Goal: Information Seeking & Learning: Learn about a topic

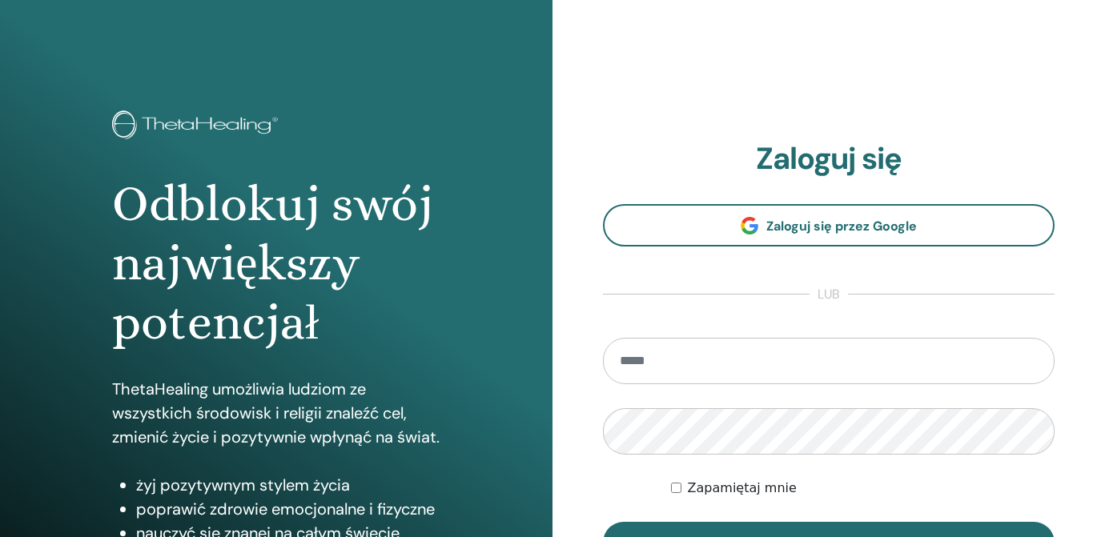
click at [663, 365] on input "email" at bounding box center [829, 361] width 452 height 46
type input "**********"
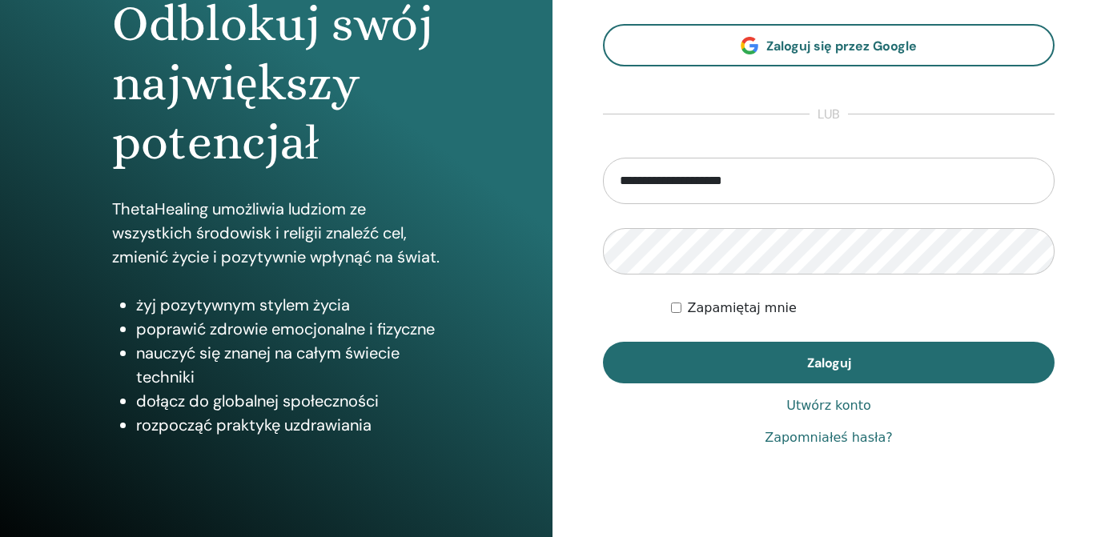
scroll to position [222, 0]
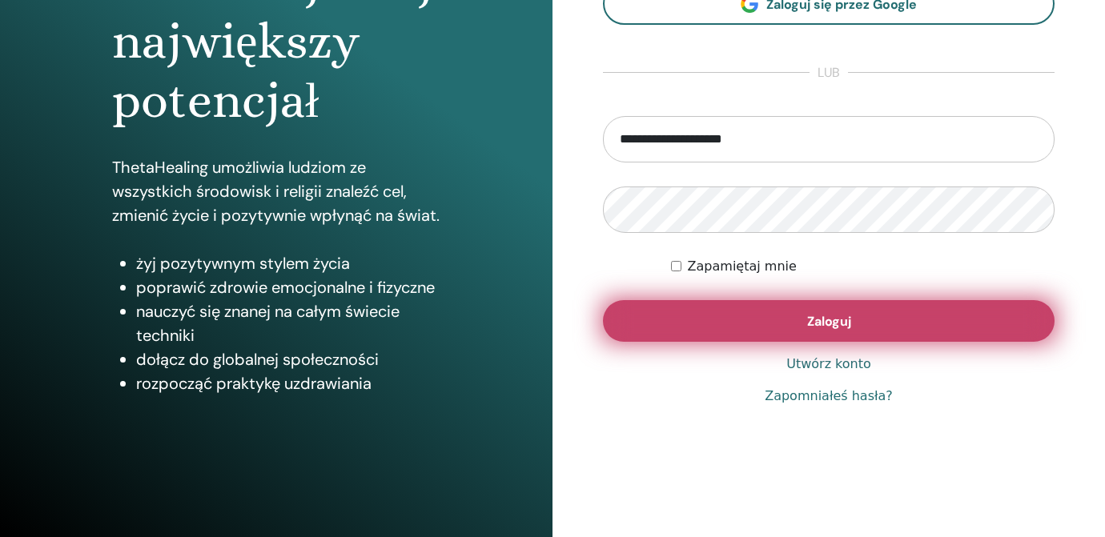
click at [847, 325] on span "Zaloguj" at bounding box center [829, 321] width 44 height 17
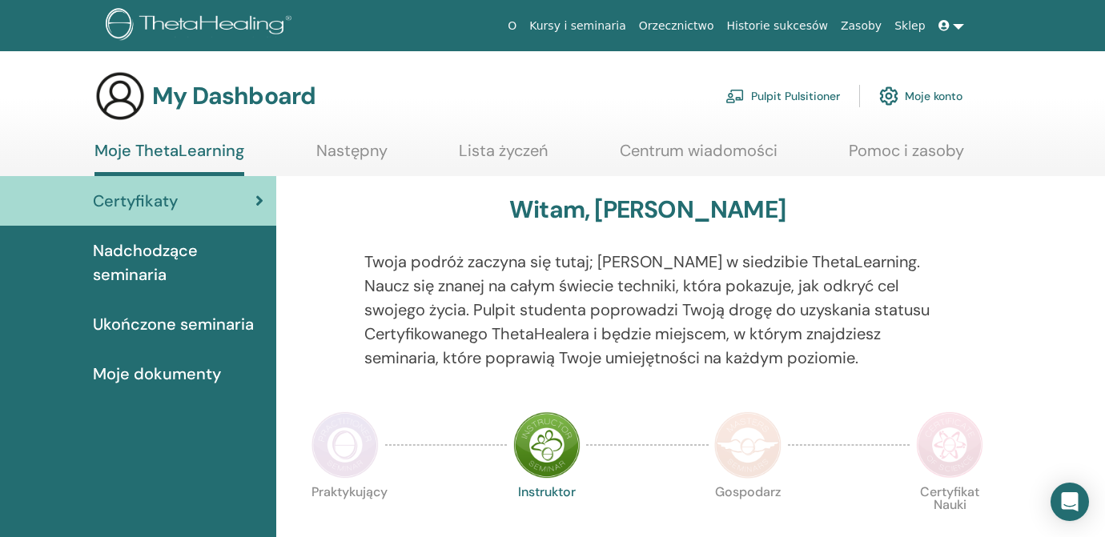
click at [356, 447] on img at bounding box center [345, 445] width 67 height 67
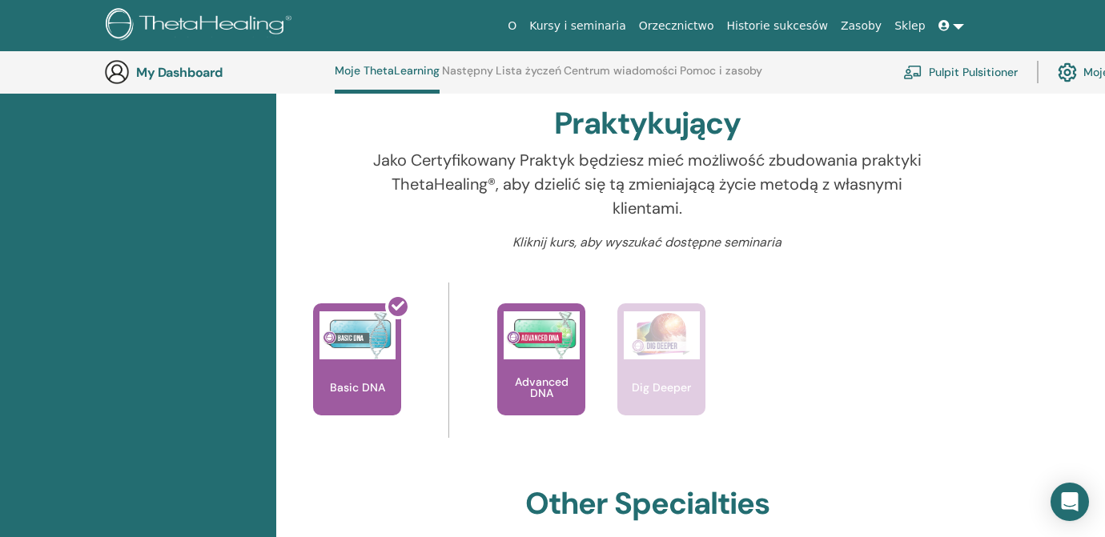
scroll to position [492, 0]
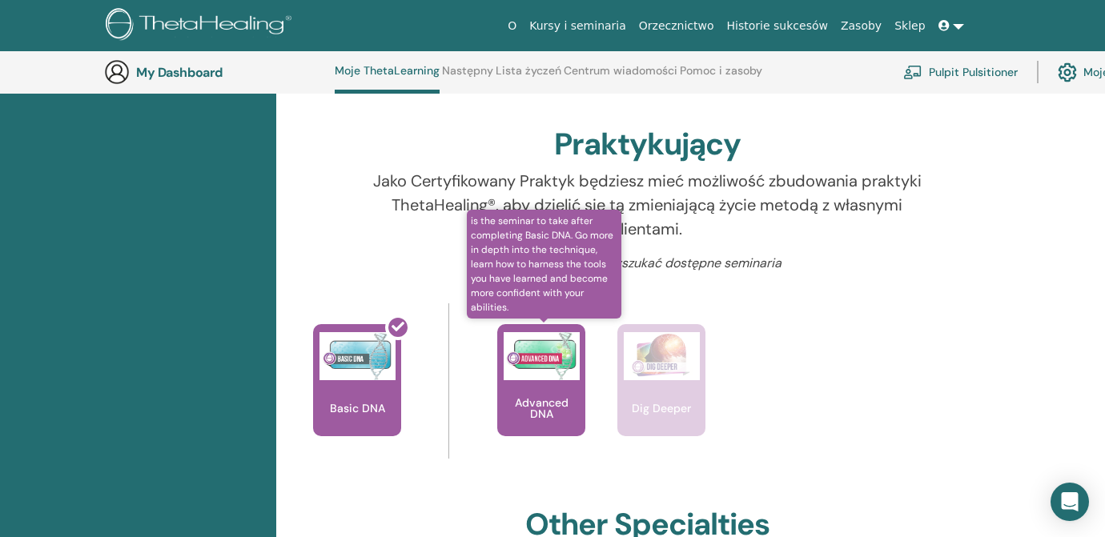
click at [541, 394] on div "Advanced DNA" at bounding box center [541, 380] width 88 height 112
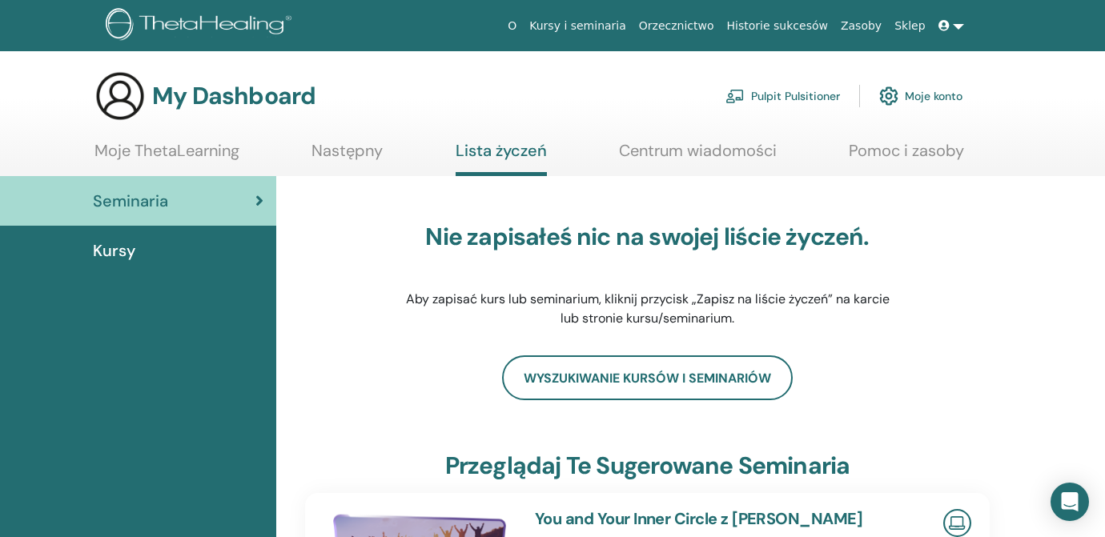
click at [123, 247] on span "Kursy" at bounding box center [114, 251] width 42 height 24
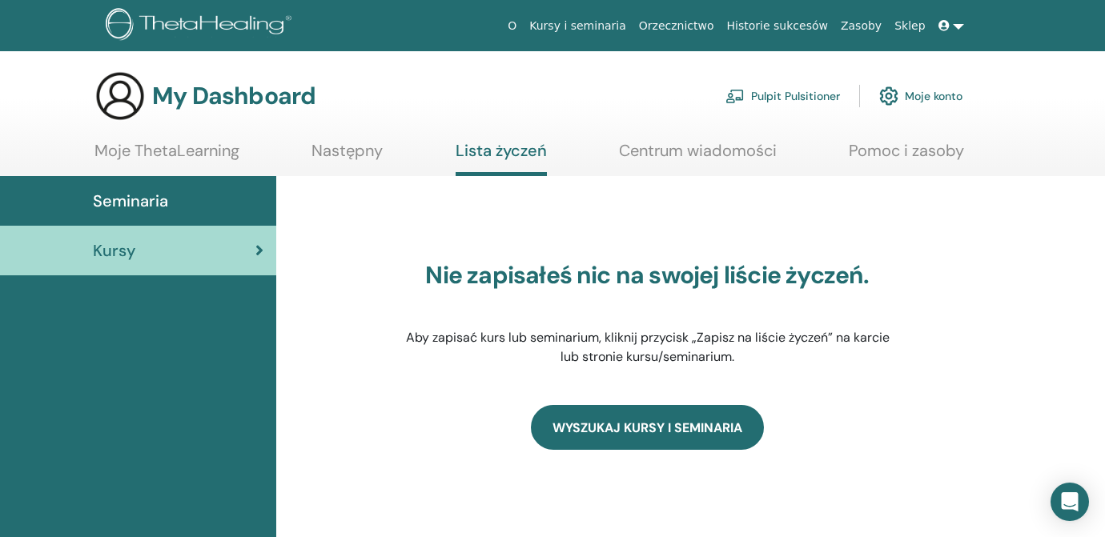
click at [613, 428] on link "WYSZUKAJ KURSY I SEMINARIA" at bounding box center [647, 427] width 233 height 45
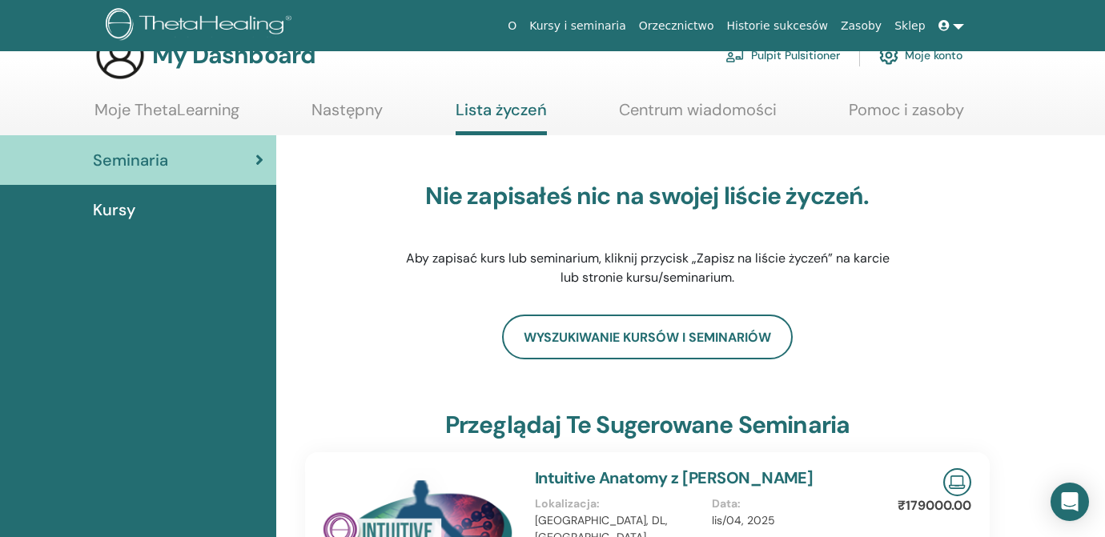
scroll to position [22, 0]
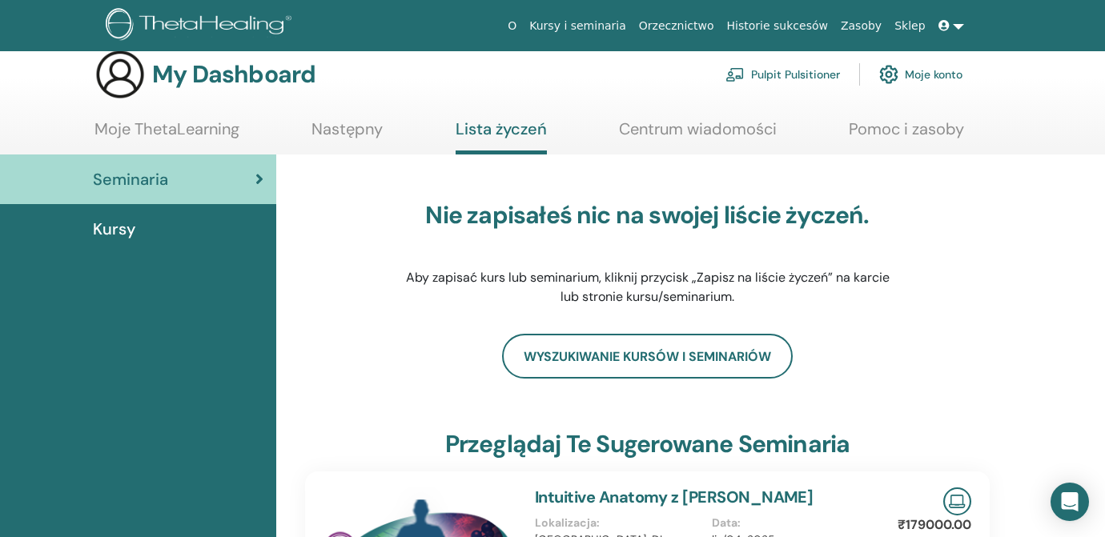
click at [127, 229] on span "Kursy" at bounding box center [114, 229] width 42 height 24
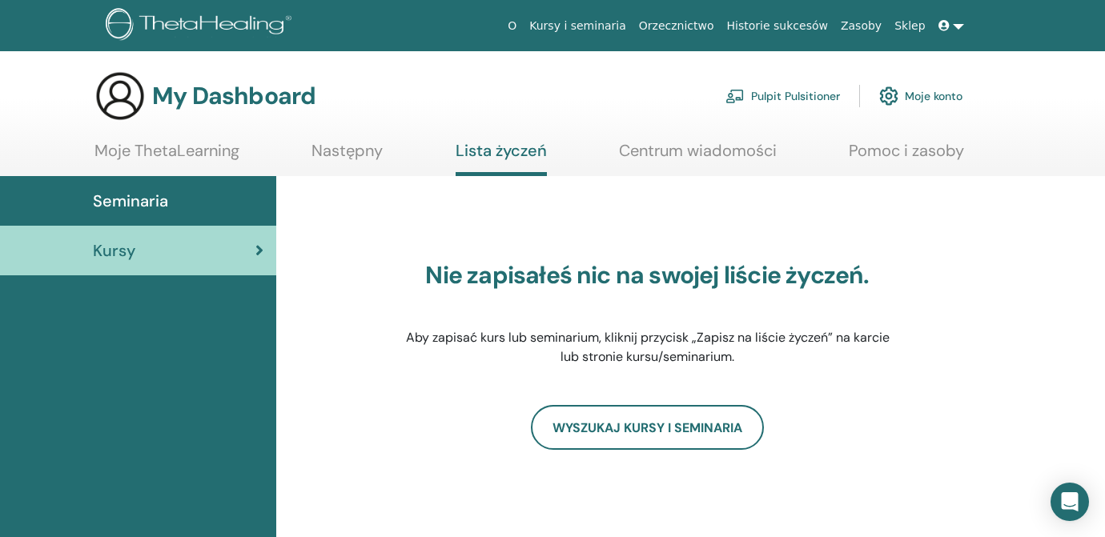
click at [163, 150] on link "Moje ThetaLearning" at bounding box center [167, 156] width 145 height 31
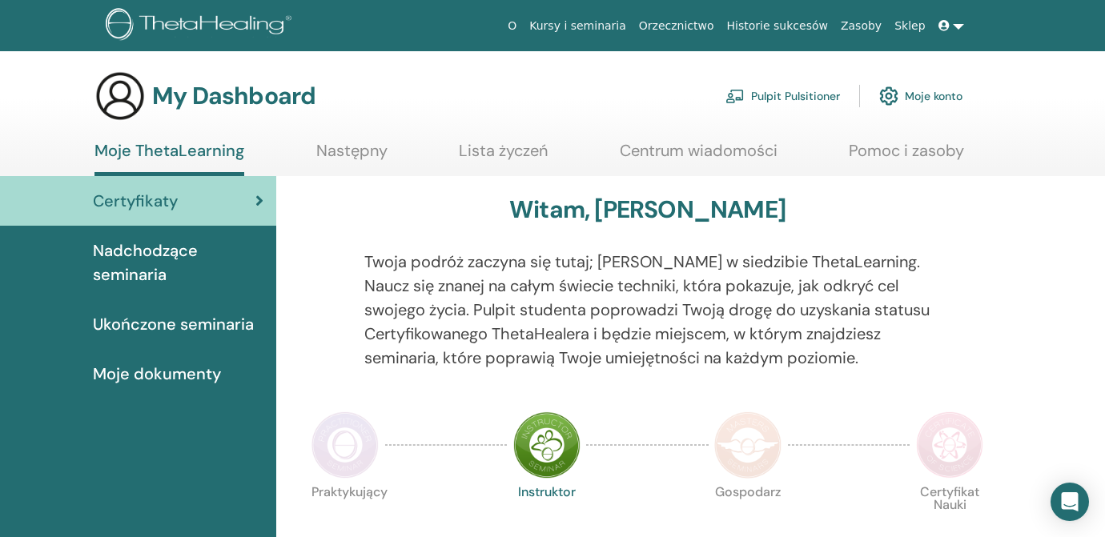
click at [340, 439] on img at bounding box center [345, 445] width 67 height 67
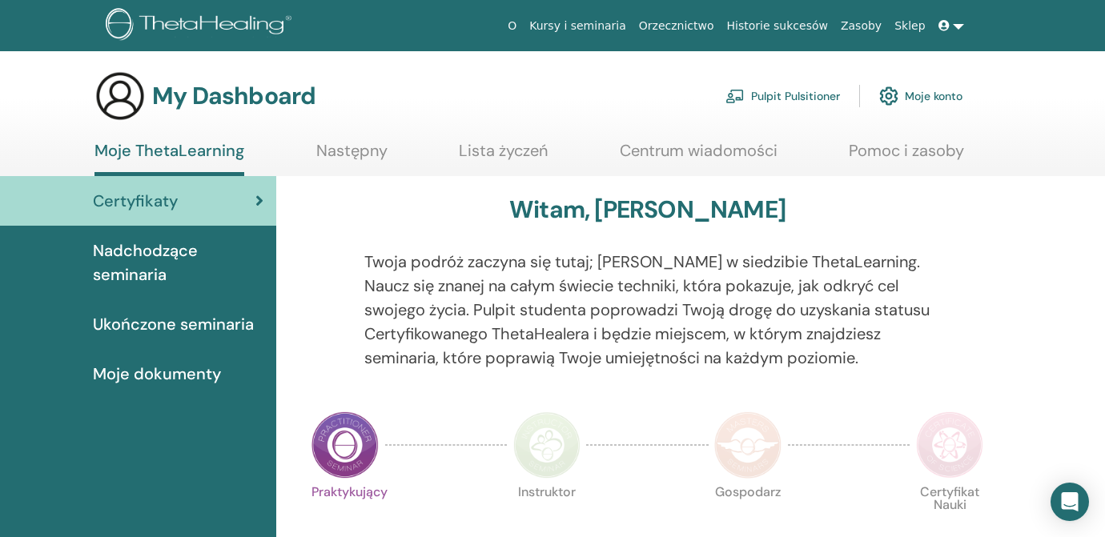
click at [340, 438] on img at bounding box center [345, 445] width 67 height 67
click at [167, 252] on span "Nadchodzące seminaria" at bounding box center [178, 263] width 171 height 48
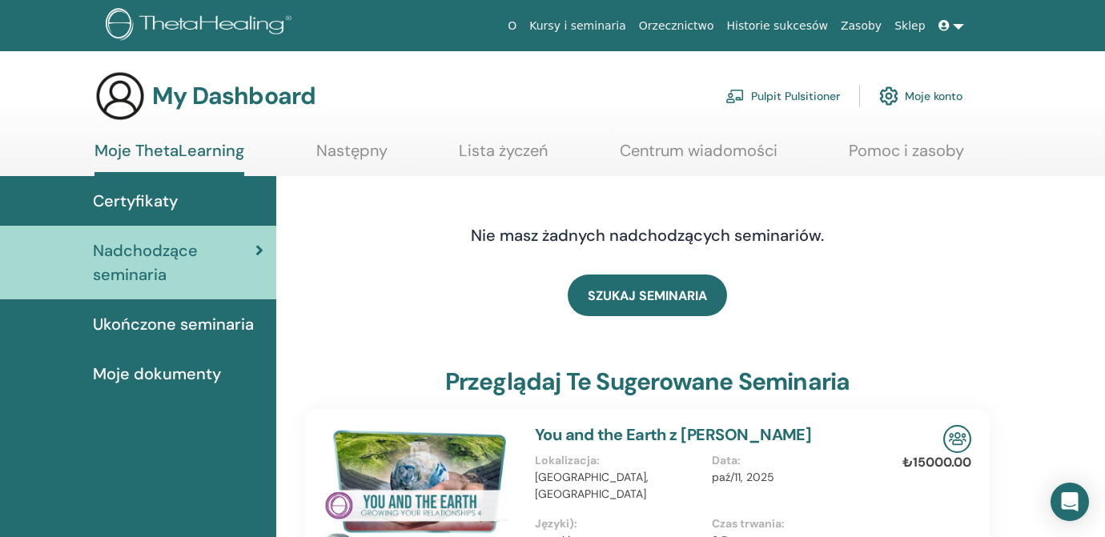
click at [962, 23] on link at bounding box center [951, 26] width 38 height 30
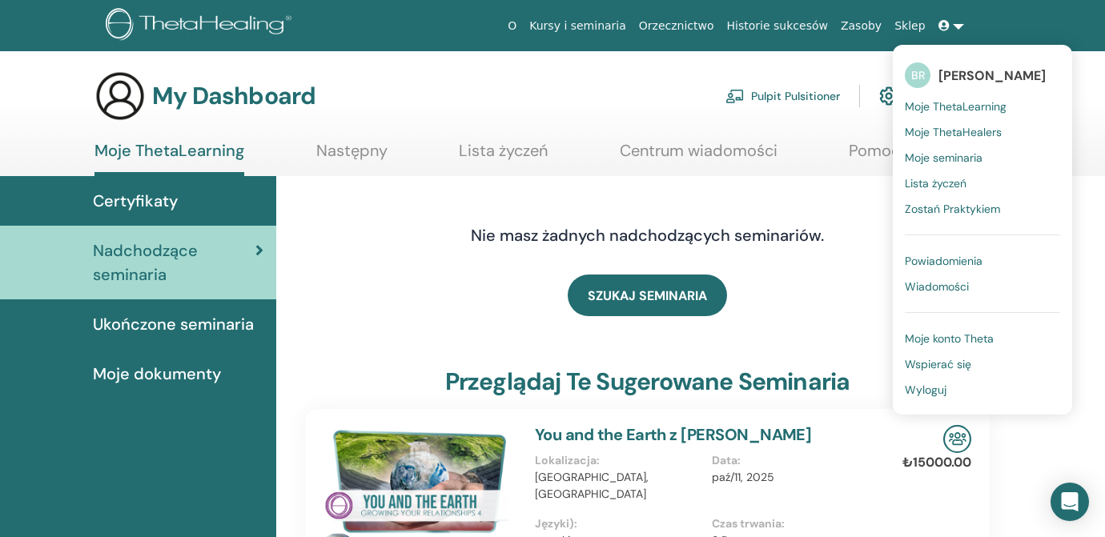
click at [971, 209] on span "Zostań Praktykiem" at bounding box center [952, 209] width 95 height 14
